Goal: Task Accomplishment & Management: Use online tool/utility

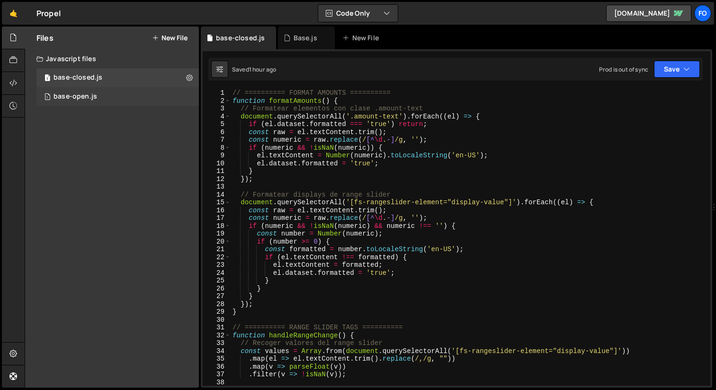
click at [100, 97] on div "1 base-open.js 0" at bounding box center [117, 96] width 162 height 19
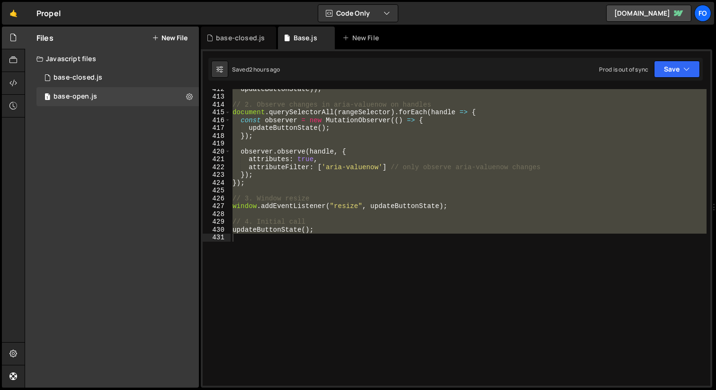
scroll to position [3261, 0]
click at [414, 262] on div "updateButtonState )) ; // 2. Observe changes in aria-valuenow on handles docume…" at bounding box center [468, 237] width 476 height 296
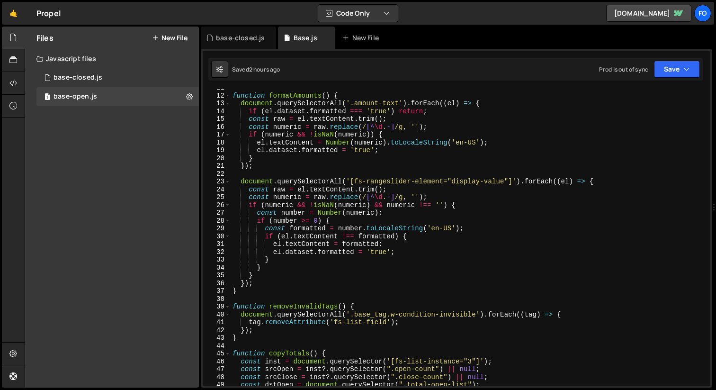
scroll to position [0, 0]
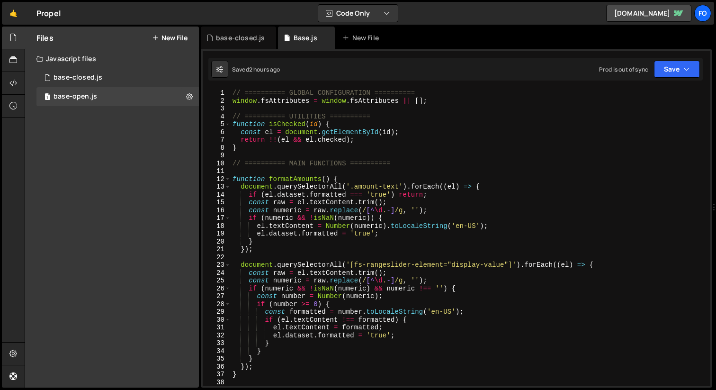
click at [304, 178] on div "// ========== GLOBAL CONFIGURATION ========== window . fsAttributes = window . …" at bounding box center [468, 245] width 476 height 312
type textarea "function formatAmounts() {"
click at [304, 178] on div "// ========== GLOBAL CONFIGURATION ========== window . fsAttributes = window . …" at bounding box center [468, 245] width 476 height 312
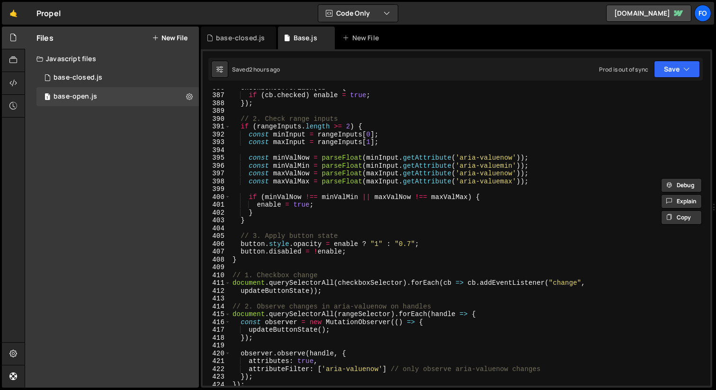
scroll to position [3261, 0]
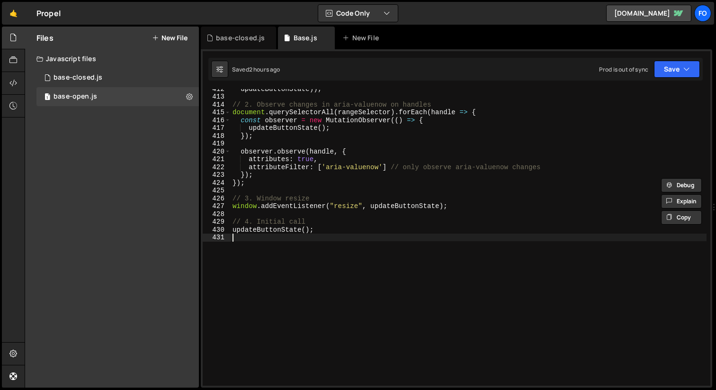
click at [327, 247] on div "updateButtonState )) ; // 2. Observe changes in aria-valuenow on handles docume…" at bounding box center [468, 241] width 476 height 312
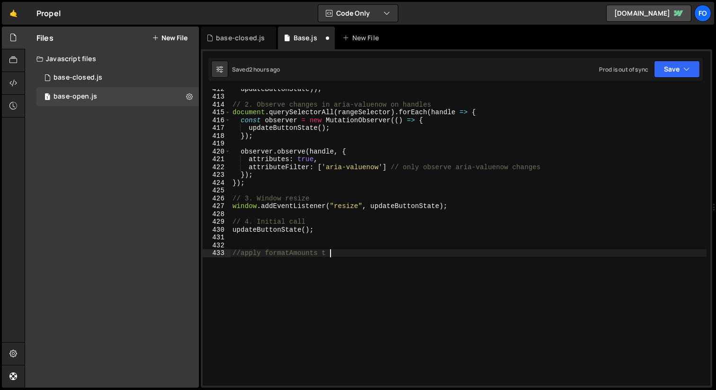
scroll to position [0, 6]
type textarea "//apply formatAmounts to all pages"
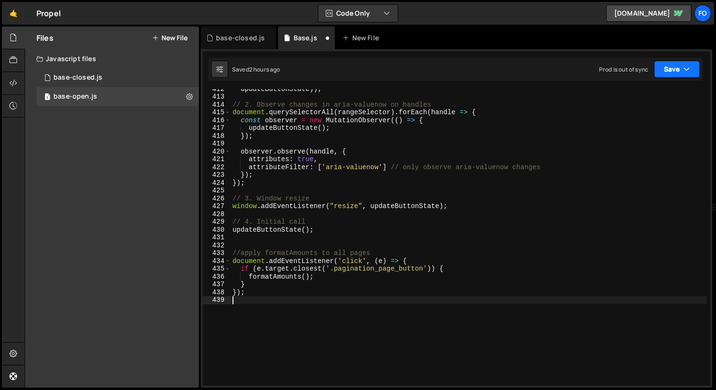
click at [670, 65] on button "Save" at bounding box center [677, 69] width 46 height 17
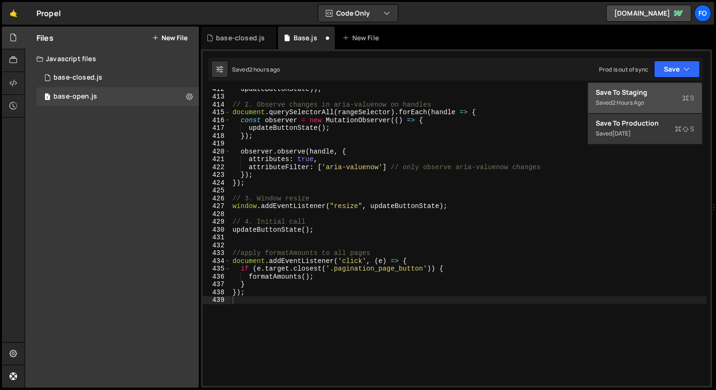
click at [643, 89] on div "Save to Staging S" at bounding box center [644, 92] width 98 height 9
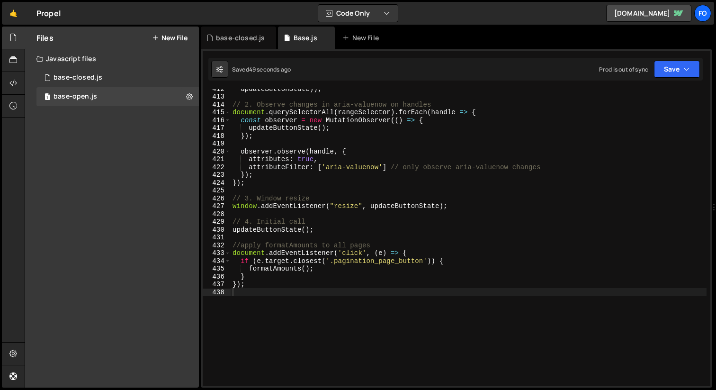
click at [362, 276] on div "updateButtonState )) ; // 2. Observe changes in aria-valuenow on handles docume…" at bounding box center [468, 241] width 476 height 312
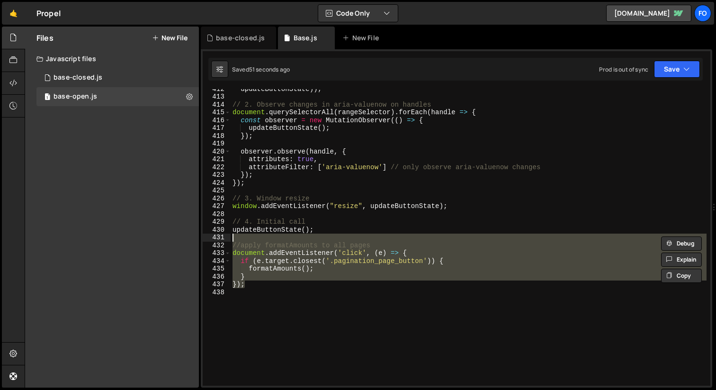
type textarea "//apply formatAmounts to all pages document.addEventListener('click', (e) => {"
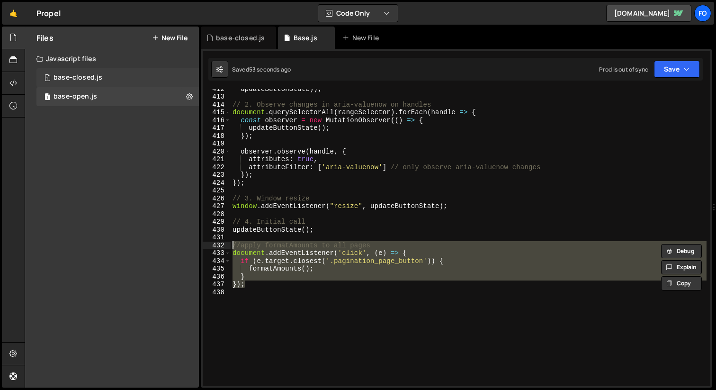
click at [130, 81] on div "1 base-closed.js 0" at bounding box center [117, 77] width 162 height 19
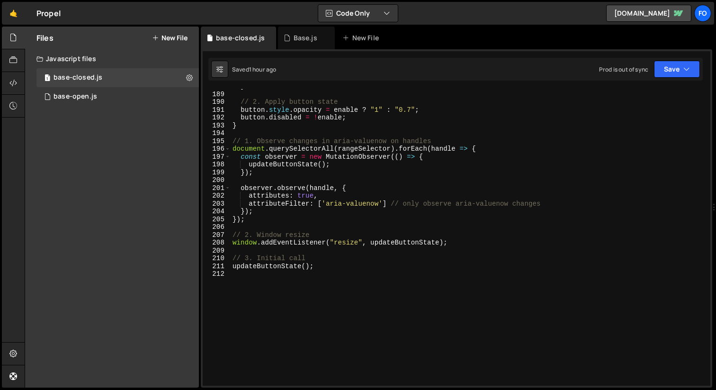
scroll to position [1542, 0]
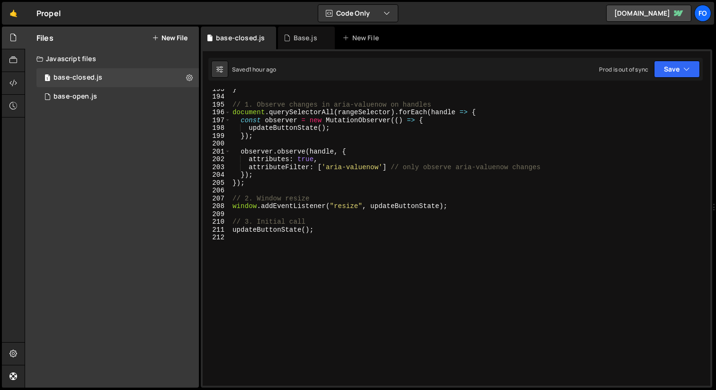
click at [361, 268] on div "} // 1. Observe changes in aria-valuenow on handles document . querySelectorAll…" at bounding box center [468, 241] width 476 height 312
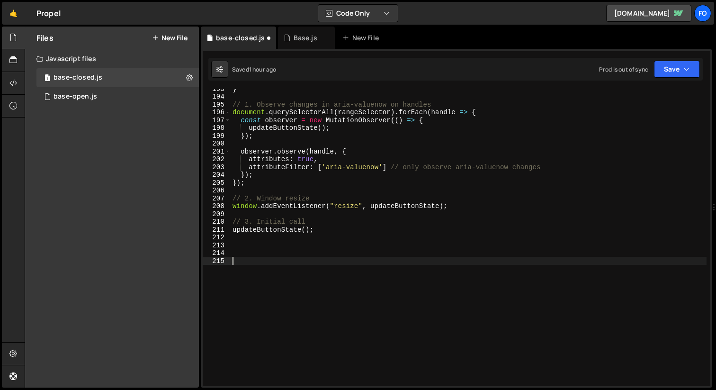
paste textarea "});"
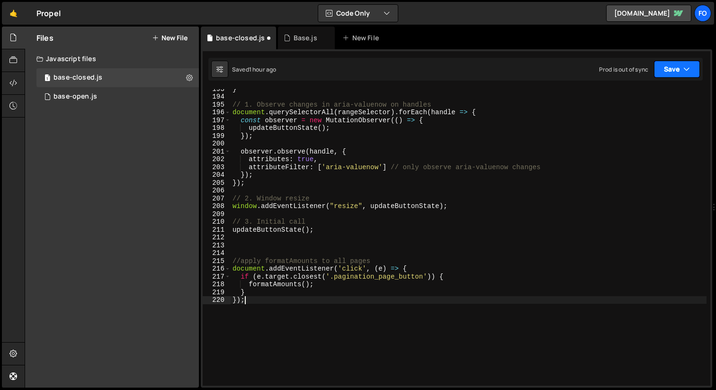
type textarea "});"
click at [670, 72] on button "Save" at bounding box center [677, 69] width 46 height 17
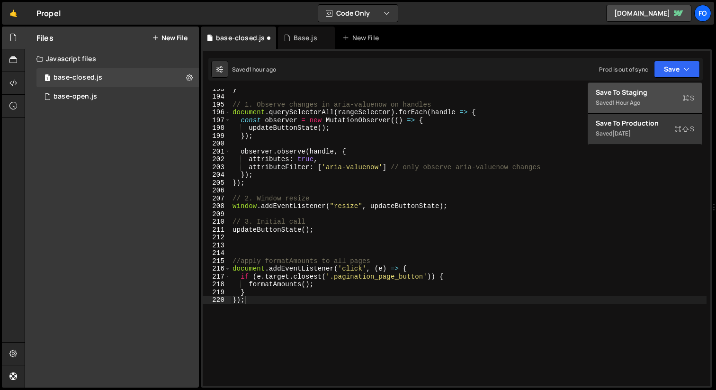
click at [656, 102] on div "Saved 1 hour ago" at bounding box center [644, 102] width 98 height 11
